Goal: Information Seeking & Learning: Learn about a topic

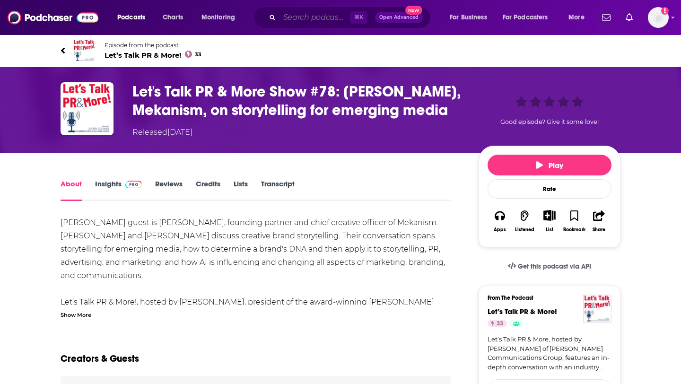
click at [297, 14] on input "Search podcasts, credits, & more..." at bounding box center [314, 17] width 70 height 15
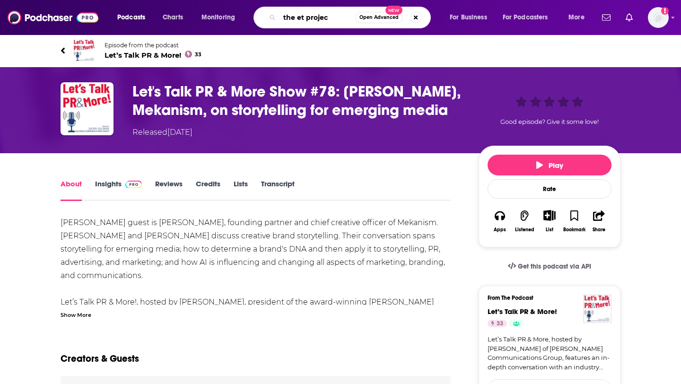
type input "the et project"
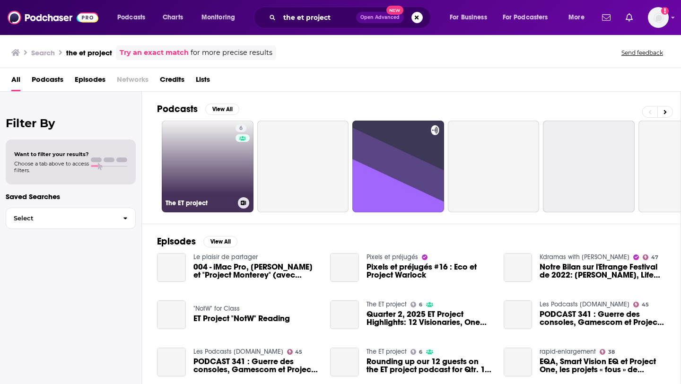
click at [216, 173] on link "6 The ET project" at bounding box center [208, 167] width 92 height 92
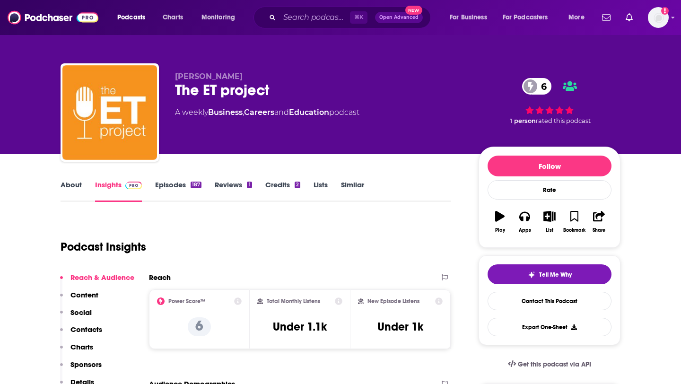
click at [181, 185] on link "Episodes 187" at bounding box center [178, 191] width 46 height 22
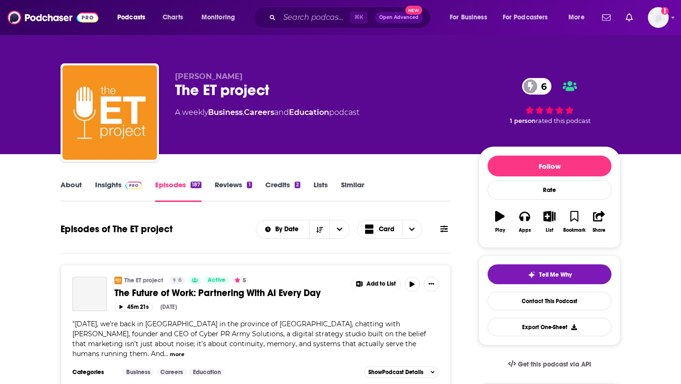
click at [121, 185] on link "Insights" at bounding box center [118, 191] width 47 height 22
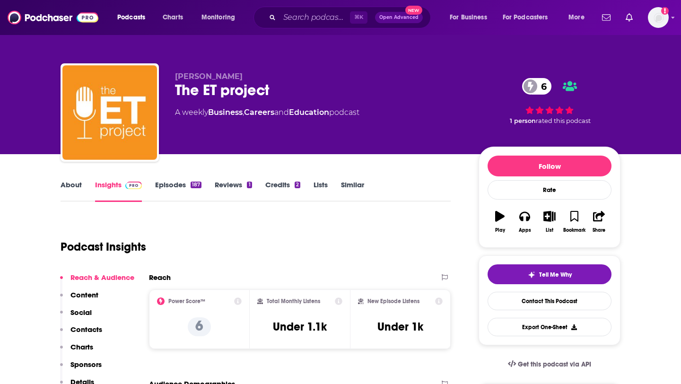
click at [275, 179] on div "About Insights Episodes 187 Reviews 1 Credits 2 Lists Similar" at bounding box center [256, 190] width 390 height 23
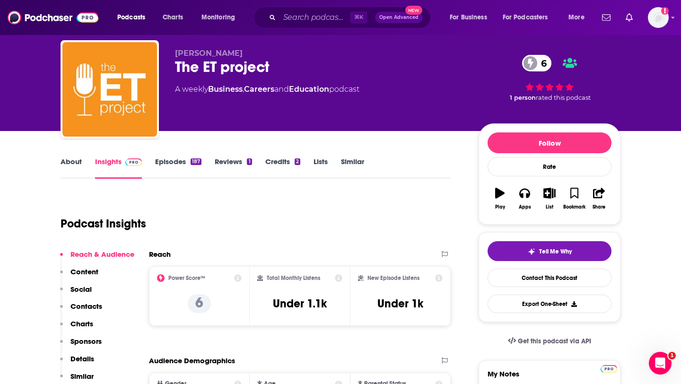
click at [73, 165] on link "About" at bounding box center [71, 168] width 21 height 22
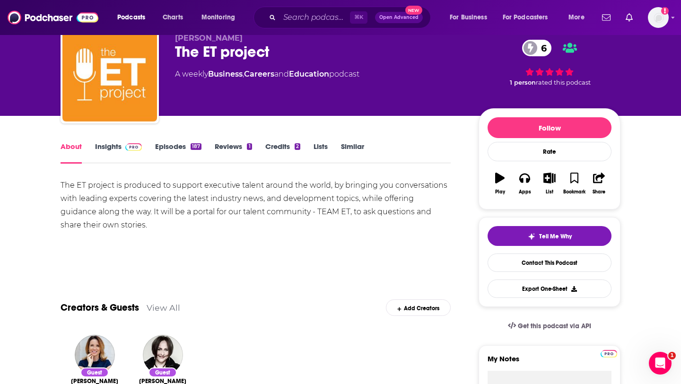
scroll to position [49, 0]
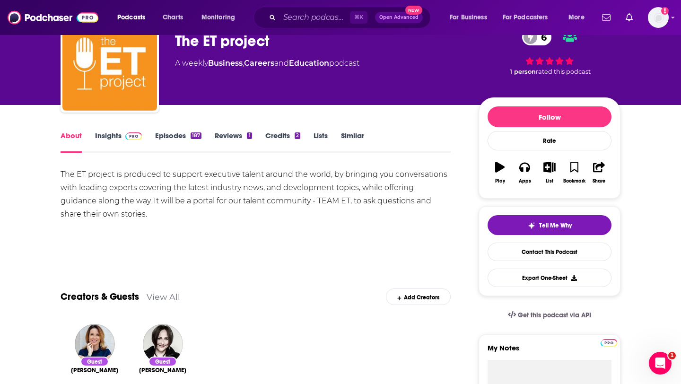
click at [176, 140] on link "Episodes 187" at bounding box center [178, 142] width 46 height 22
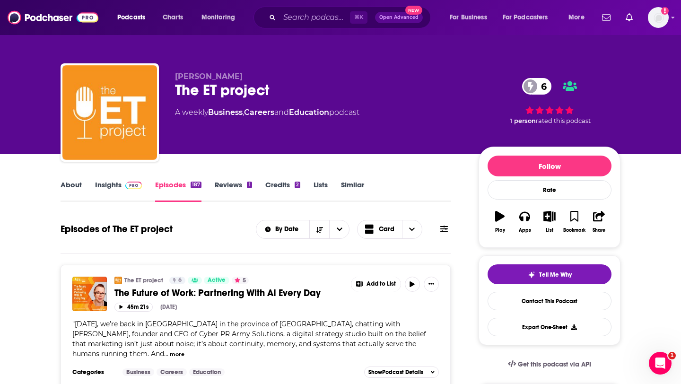
click at [75, 184] on link "About" at bounding box center [71, 191] width 21 height 22
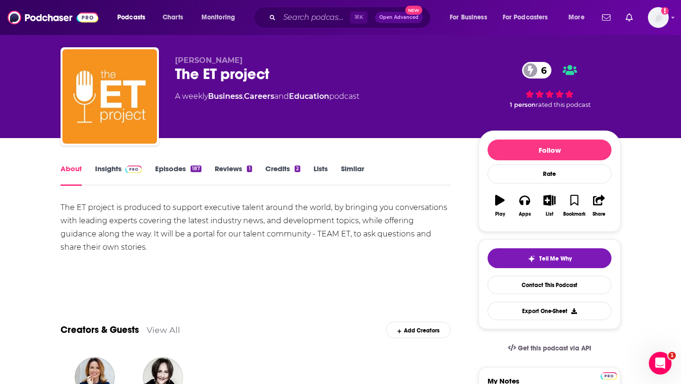
scroll to position [20, 0]
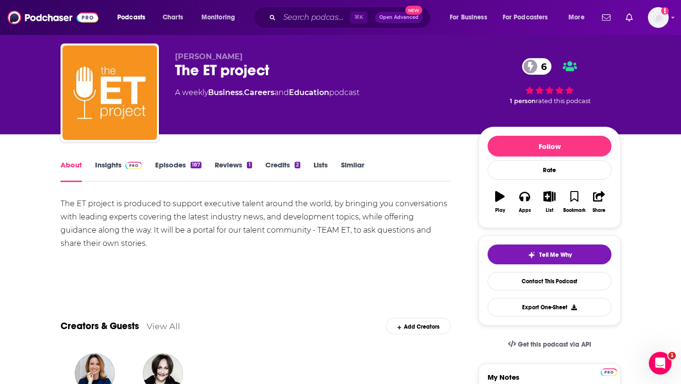
click at [182, 169] on link "Episodes 187" at bounding box center [178, 171] width 46 height 22
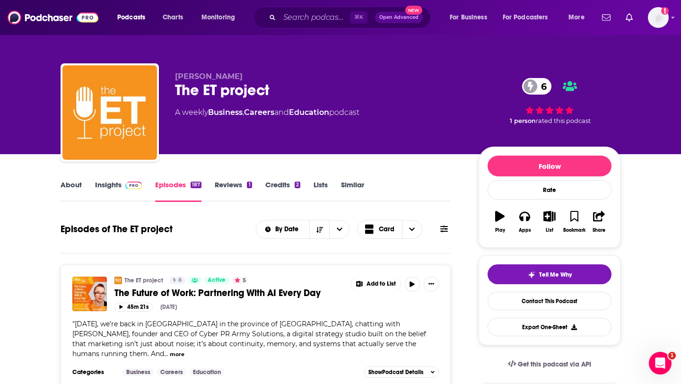
click at [110, 185] on link "Insights" at bounding box center [118, 191] width 47 height 22
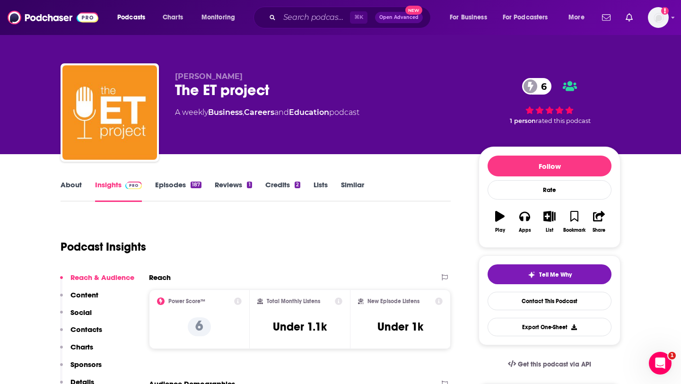
click at [71, 182] on link "About" at bounding box center [71, 191] width 21 height 22
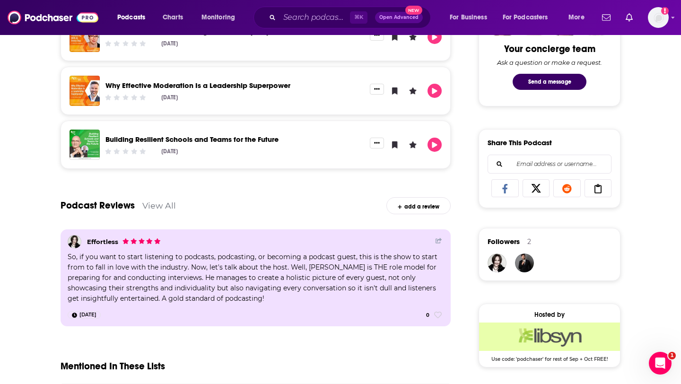
scroll to position [70, 0]
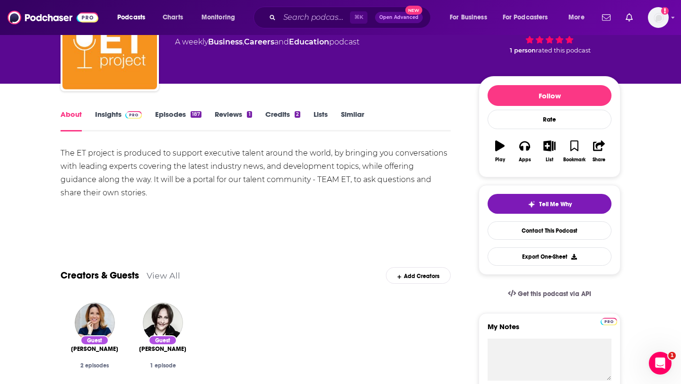
click at [167, 112] on link "Episodes 187" at bounding box center [178, 121] width 46 height 22
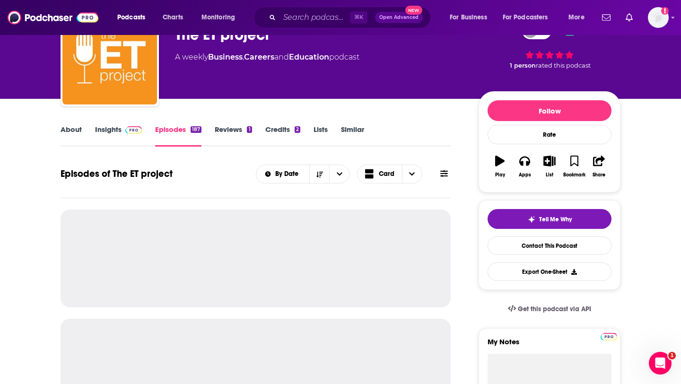
scroll to position [58, 0]
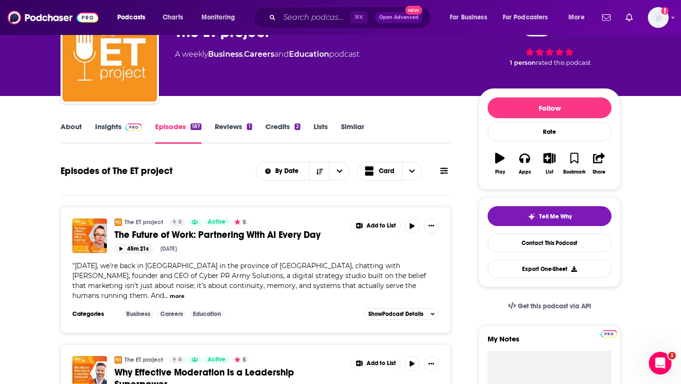
click at [130, 247] on button "45m 21s" at bounding box center [133, 248] width 38 height 9
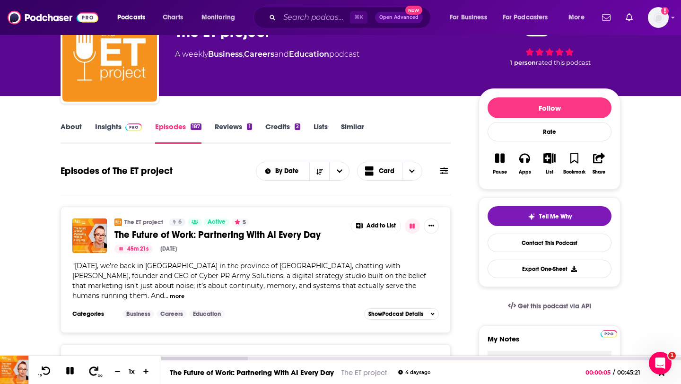
click at [94, 367] on span at bounding box center [94, 370] width 12 height 11
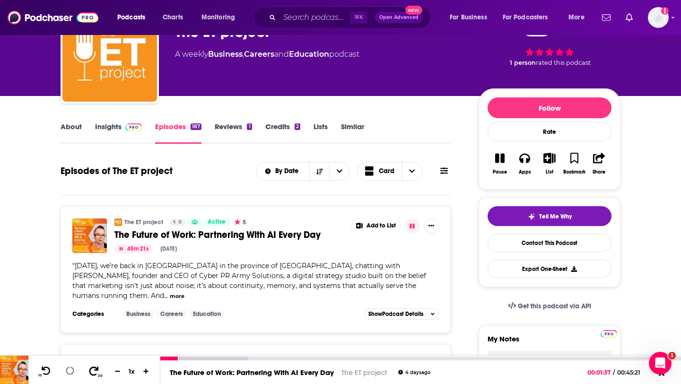
click at [94, 367] on span at bounding box center [94, 370] width 12 height 11
click at [206, 357] on div at bounding box center [214, 358] width 108 height 4
click at [242, 357] on div at bounding box center [214, 358] width 108 height 4
click at [258, 357] on div at bounding box center [237, 358] width 154 height 4
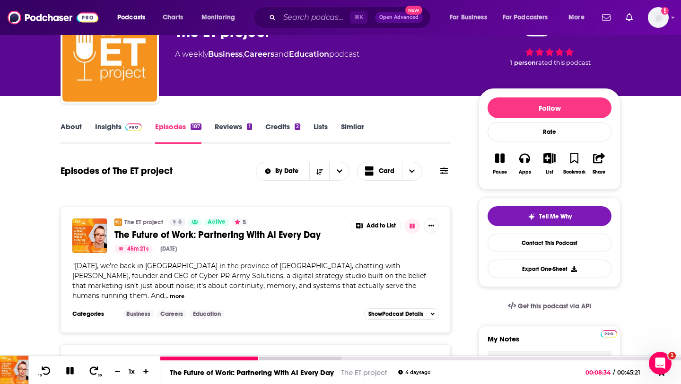
click at [69, 367] on icon at bounding box center [69, 370] width 11 height 9
